Goal: Book appointment/travel/reservation

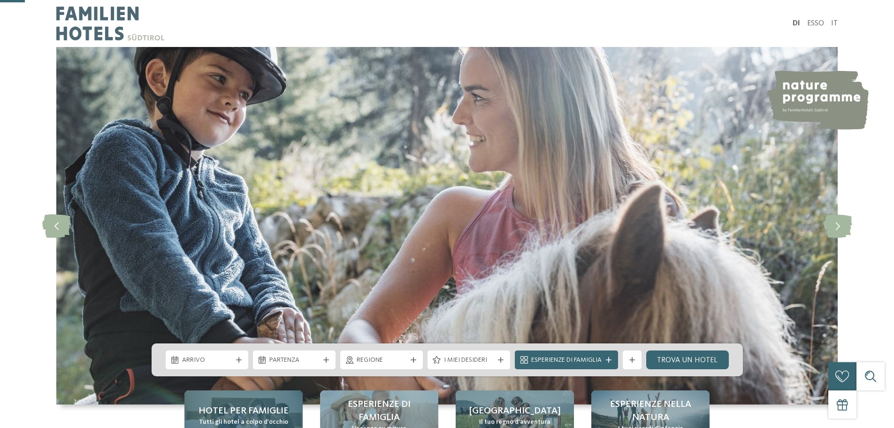
scroll to position [141, 0]
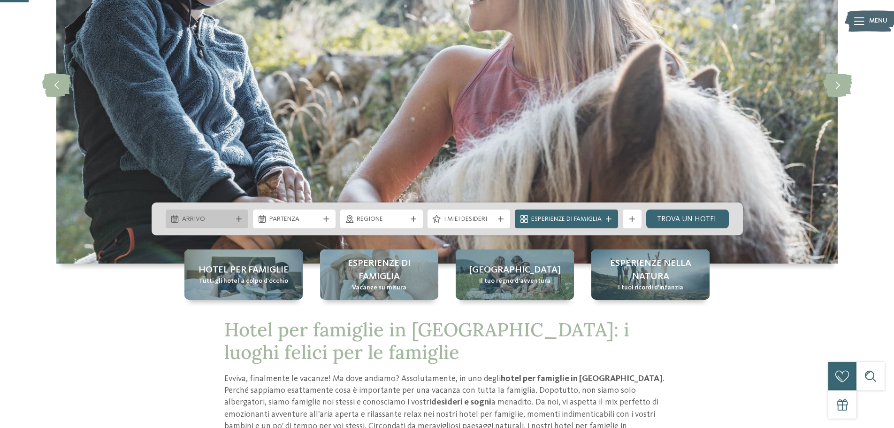
click at [238, 219] on icon at bounding box center [239, 219] width 6 height 6
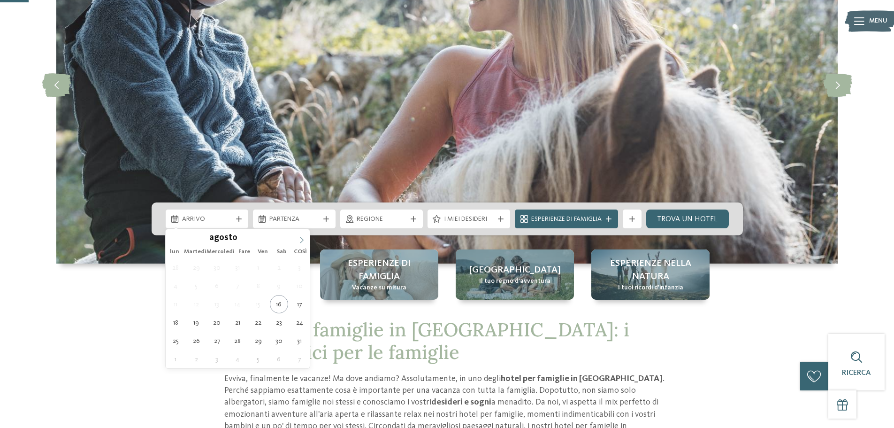
click at [299, 237] on icon at bounding box center [302, 240] width 7 height 7
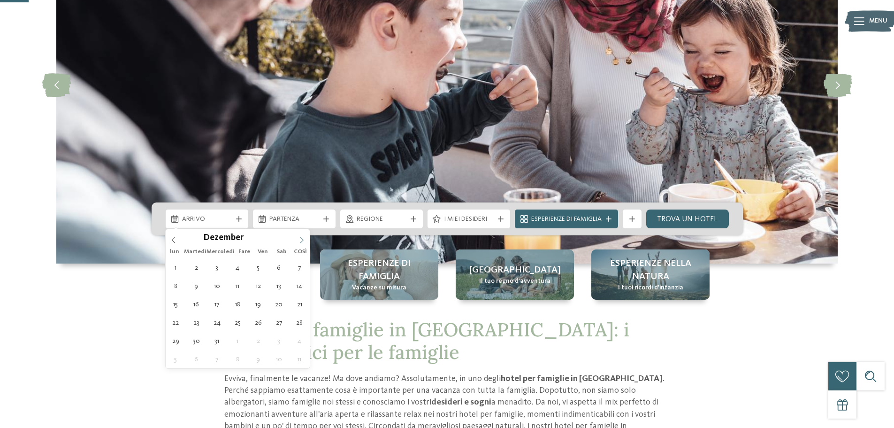
click at [299, 237] on icon at bounding box center [302, 240] width 7 height 7
type div "29.12.2025"
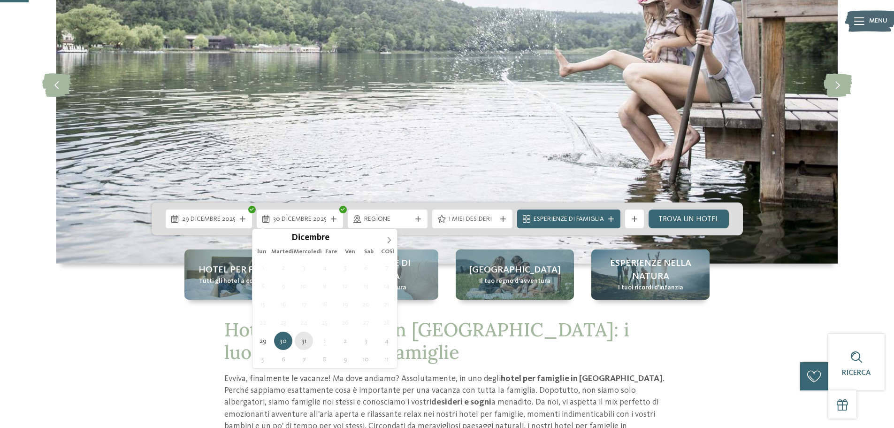
type div "31.12.2025"
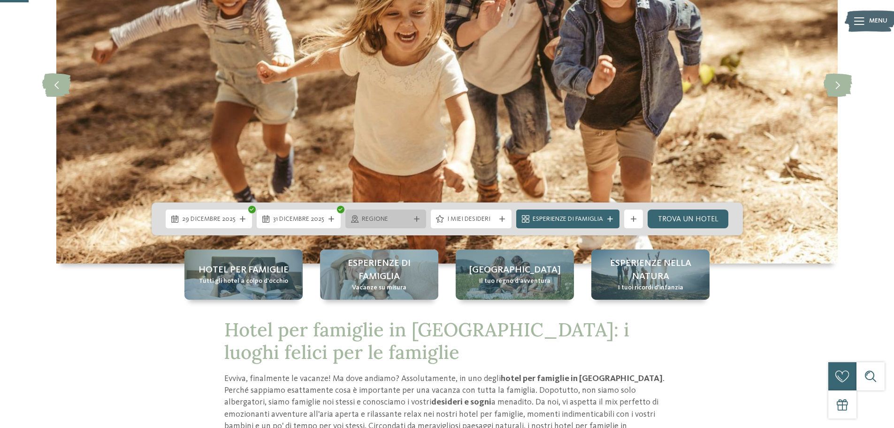
click at [416, 220] on icon at bounding box center [417, 219] width 6 height 6
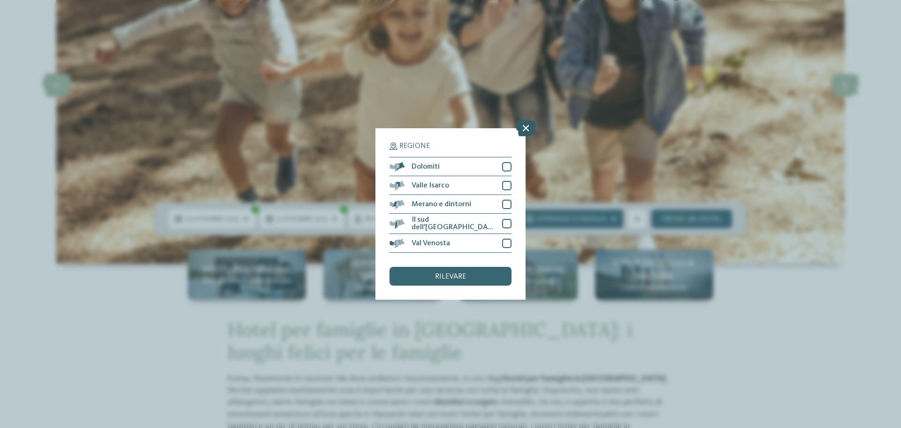
click at [524, 128] on icon at bounding box center [526, 128] width 20 height 16
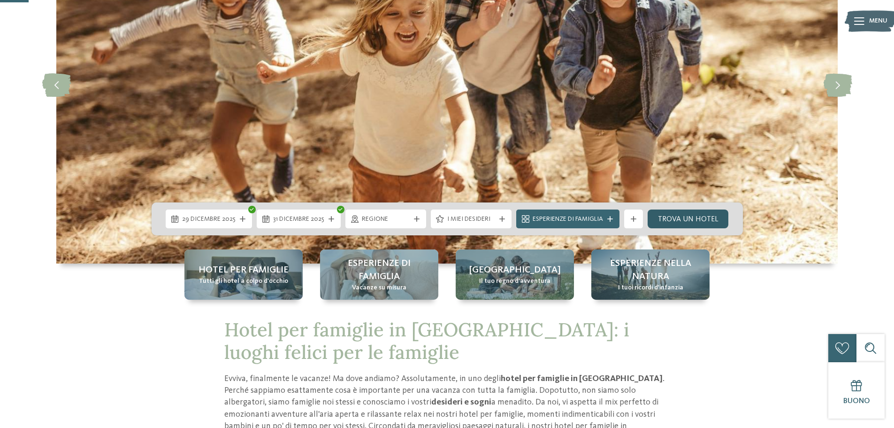
click at [678, 221] on font "Trova un hotel" at bounding box center [688, 219] width 61 height 8
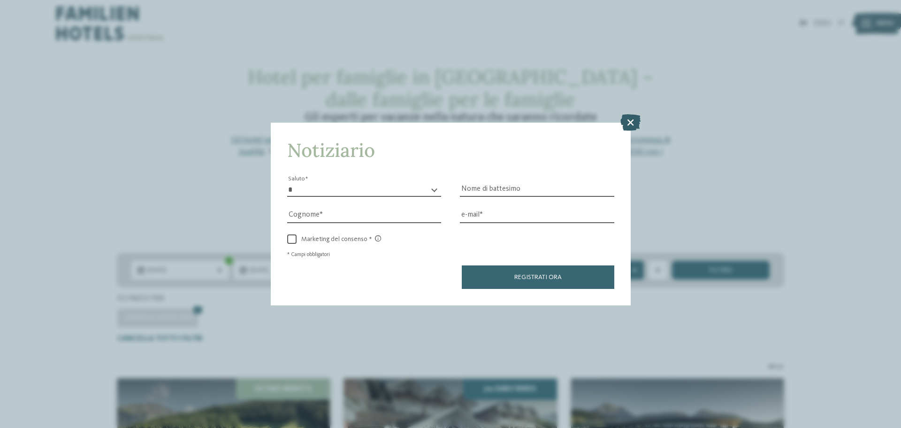
click at [634, 123] on icon at bounding box center [631, 122] width 20 height 16
